Goal: Task Accomplishment & Management: Use online tool/utility

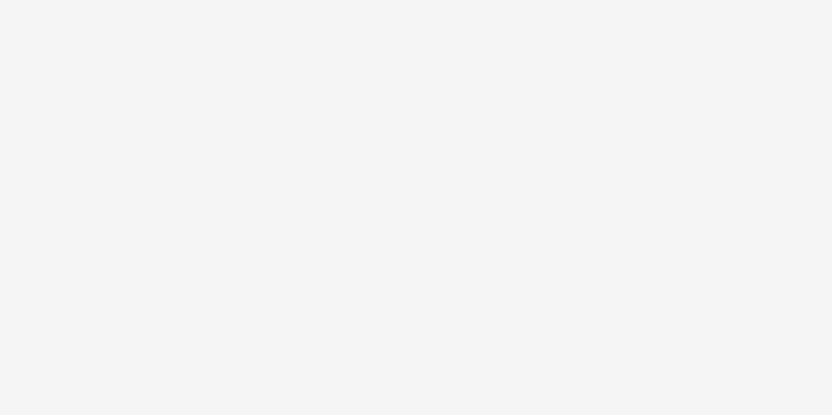
click at [516, 125] on body at bounding box center [416, 207] width 832 height 415
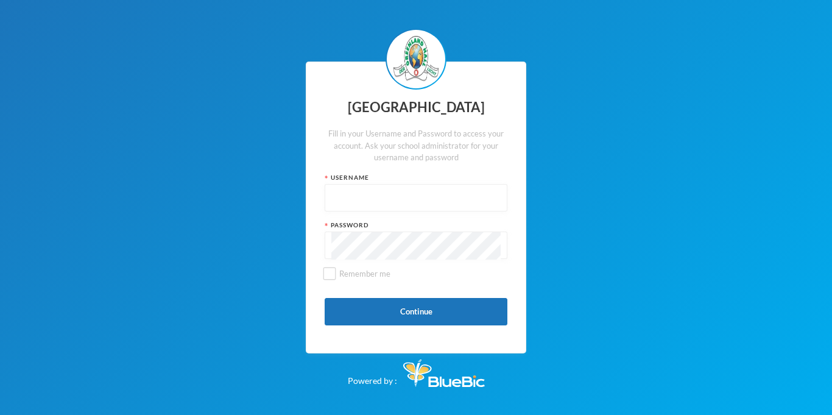
click at [382, 190] on input "text" at bounding box center [415, 198] width 169 height 27
type input "glh25cs29"
click at [404, 312] on button "Continue" at bounding box center [416, 311] width 183 height 27
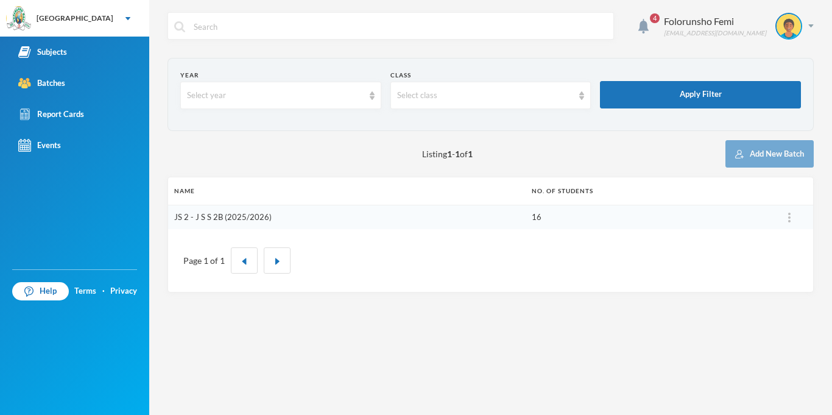
click at [225, 217] on link "JS 2 - J S S 2B (2025/2026)" at bounding box center [222, 217] width 97 height 10
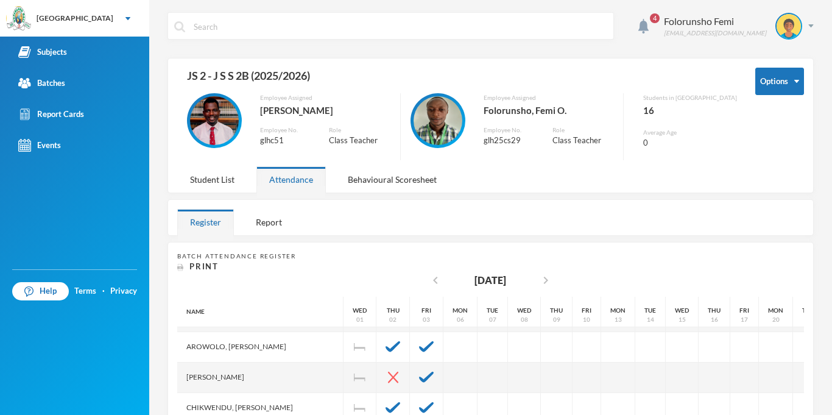
scroll to position [98, 0]
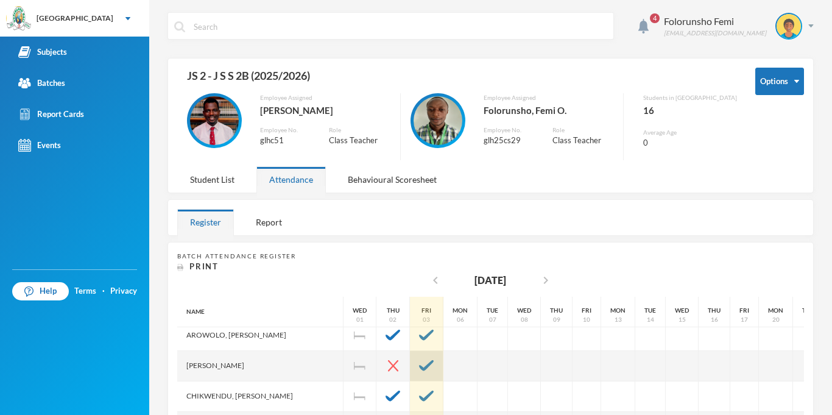
click at [430, 369] on img at bounding box center [426, 365] width 15 height 11
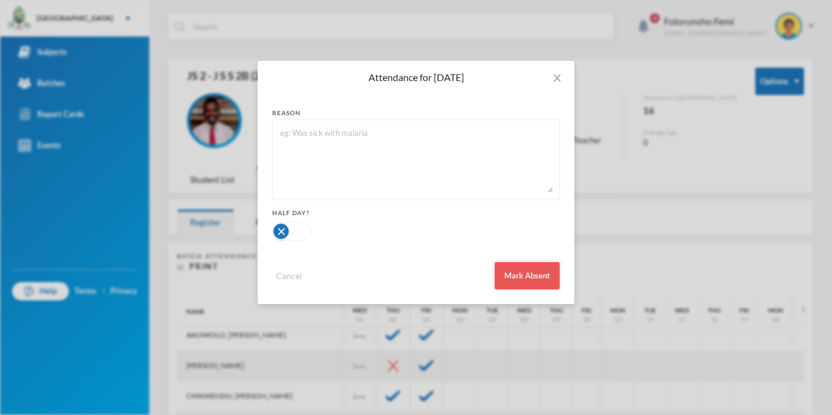
click at [522, 276] on button "Mark Absent" at bounding box center [526, 275] width 65 height 27
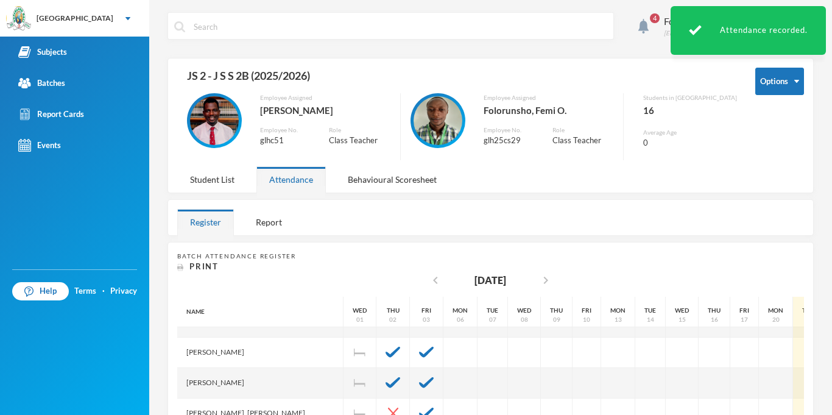
scroll to position [216, 0]
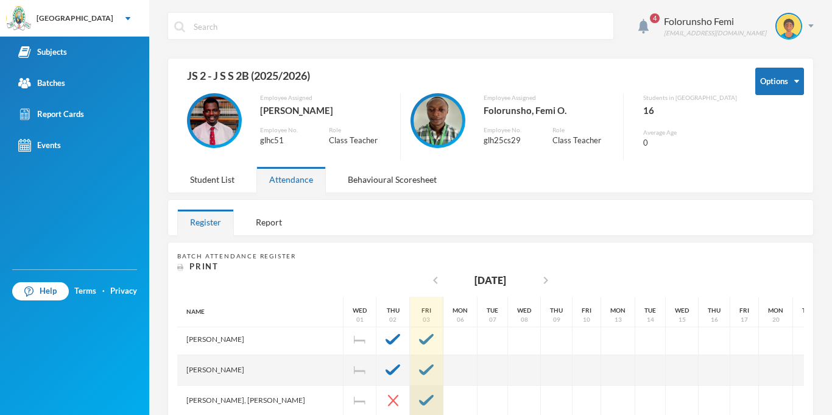
click at [431, 400] on img at bounding box center [426, 400] width 15 height 11
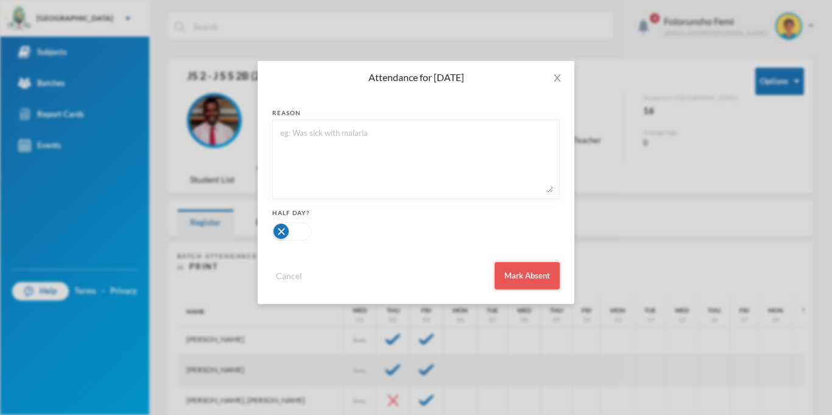
click at [513, 281] on button "Mark Absent" at bounding box center [526, 275] width 65 height 27
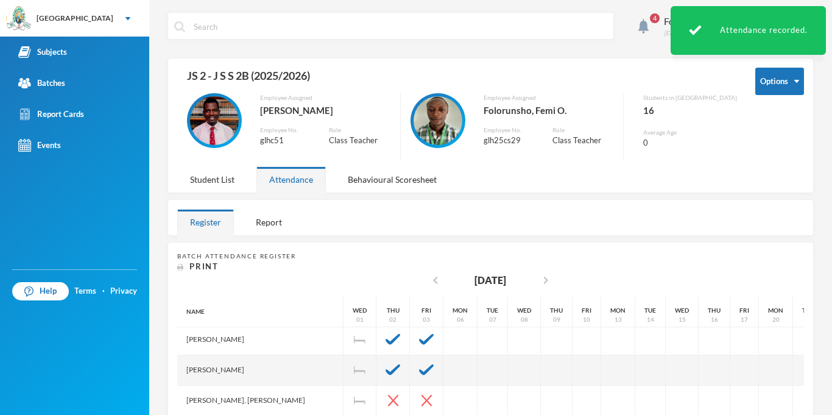
drag, startPoint x: 805, startPoint y: 356, endPoint x: 806, endPoint y: 381, distance: 24.4
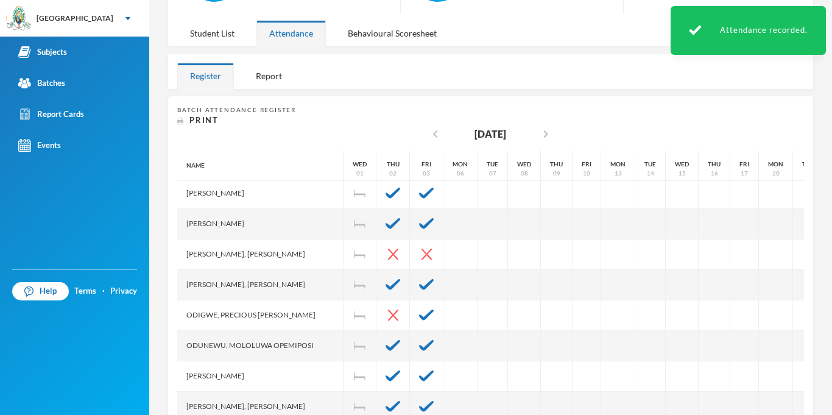
scroll to position [171, 0]
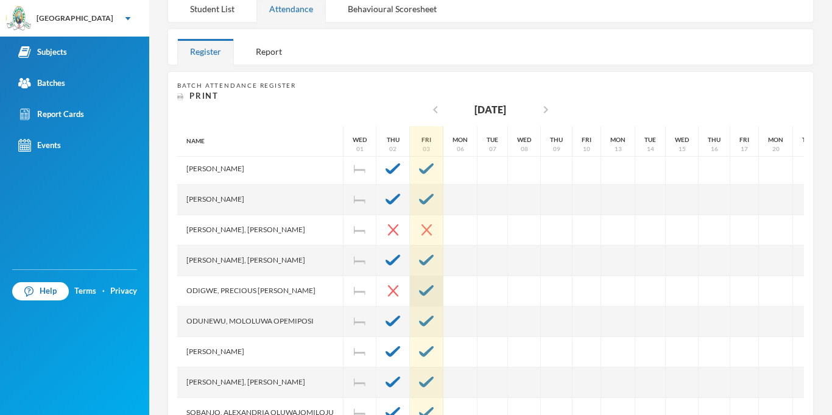
click at [427, 290] on img at bounding box center [426, 290] width 15 height 11
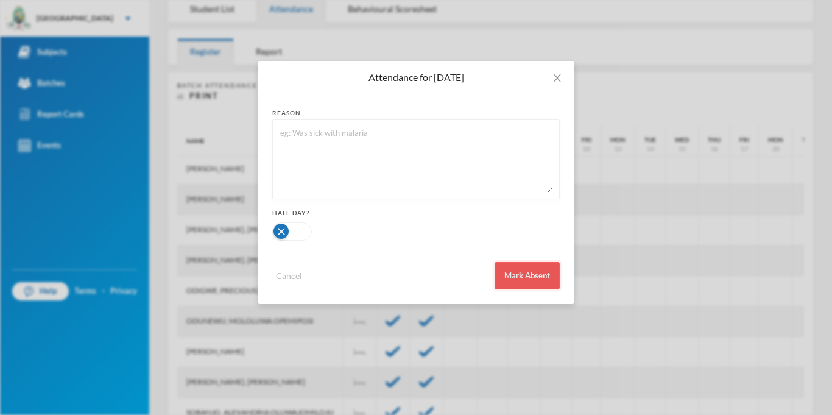
click at [517, 276] on button "Mark Absent" at bounding box center [526, 275] width 65 height 27
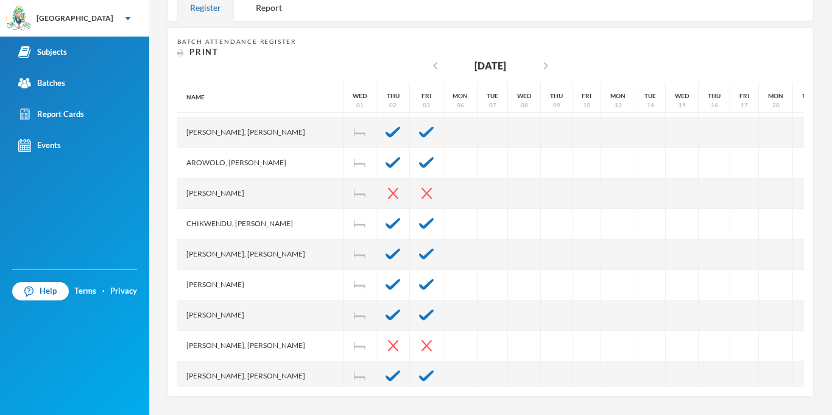
scroll to position [0, 0]
